Goal: Task Accomplishment & Management: Complete application form

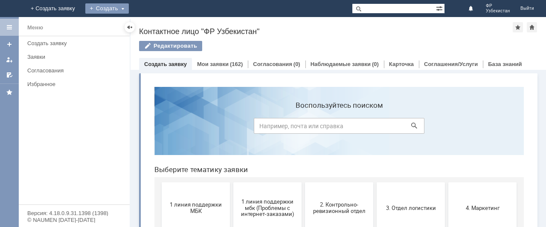
click at [129, 10] on div "Создать" at bounding box center [106, 8] width 43 height 10
click at [152, 23] on link "Заявка" at bounding box center [119, 25] width 65 height 10
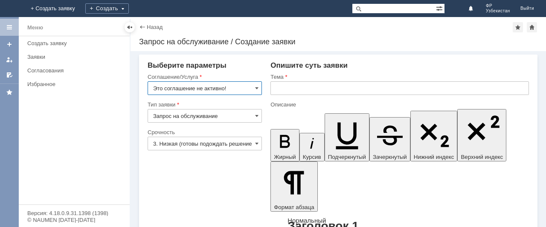
click at [234, 84] on input "Это соглашение не активно!" at bounding box center [204, 88] width 114 height 14
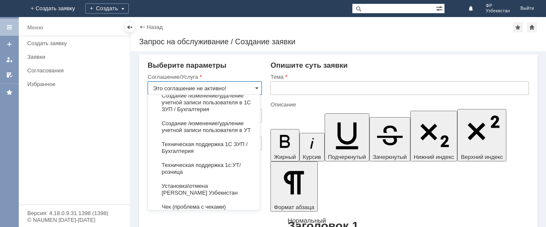
scroll to position [1777, 0]
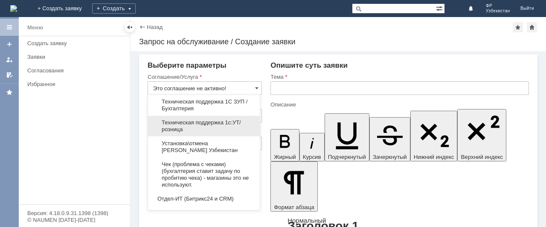
click at [226, 133] on span "Техническая поддержка 1с:УТ/розница" at bounding box center [203, 126] width 101 height 14
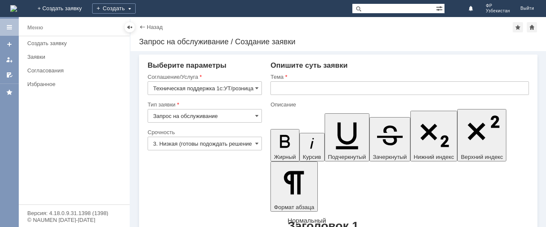
type input "Техническая поддержка 1с:УТ/розница"
click at [221, 147] on input "3. Низкая (готовы подождать решение)" at bounding box center [204, 144] width 114 height 14
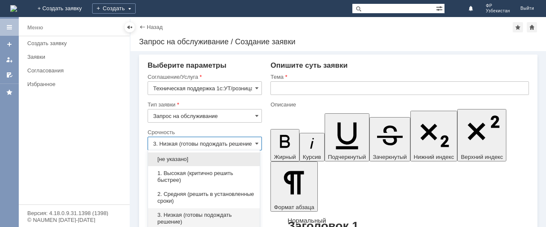
scroll to position [22, 0]
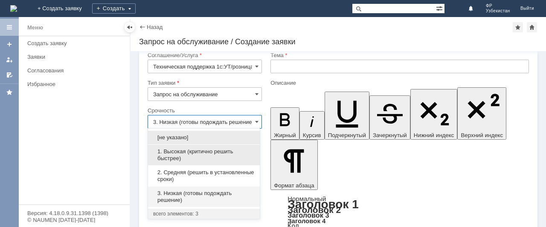
click at [203, 150] on span "1. Высокая (критично решить быстрее)" at bounding box center [203, 155] width 101 height 14
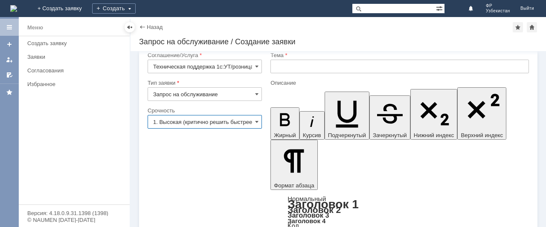
type input "1. Высокая (критично решить быстрее)"
click at [284, 66] on input "text" at bounding box center [399, 67] width 258 height 14
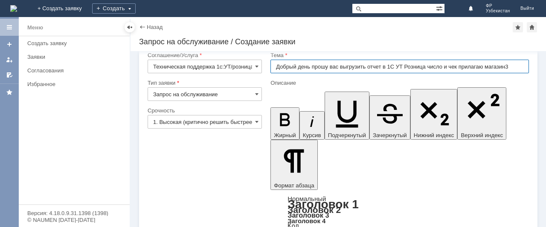
type input "Добрый день прошу вас выгрузить отчет в 1С УТ Розница число и чек прилагаю мага…"
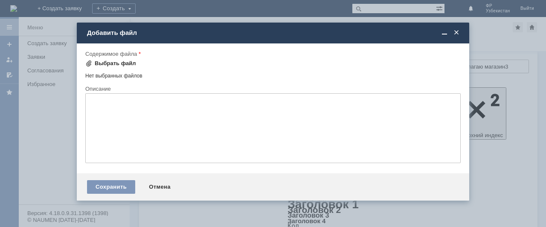
click at [127, 64] on div "Выбрать файл" at bounding box center [115, 63] width 41 height 7
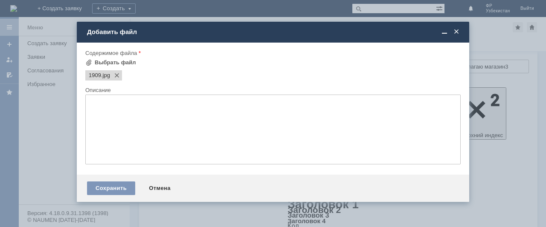
scroll to position [0, 0]
click at [121, 190] on div "Сохранить" at bounding box center [111, 189] width 48 height 14
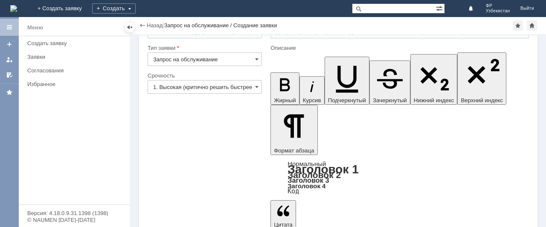
scroll to position [36, 0]
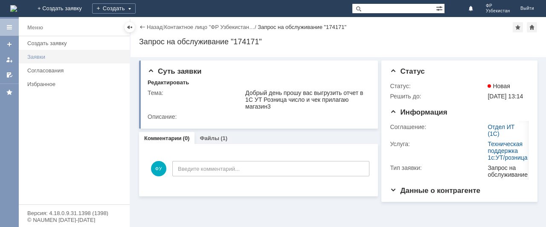
click at [49, 55] on div "Заявки" at bounding box center [75, 57] width 97 height 6
